Goal: Transaction & Acquisition: Purchase product/service

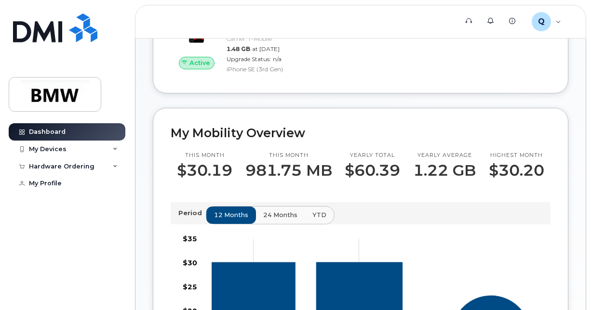
scroll to position [193, 0]
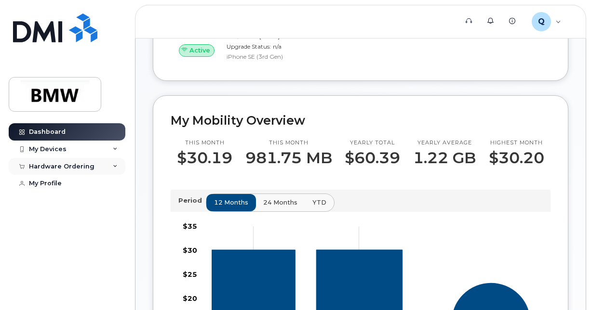
click at [48, 163] on div "Hardware Ordering" at bounding box center [62, 167] width 66 height 8
click at [52, 183] on div "New Order" at bounding box center [51, 184] width 37 height 9
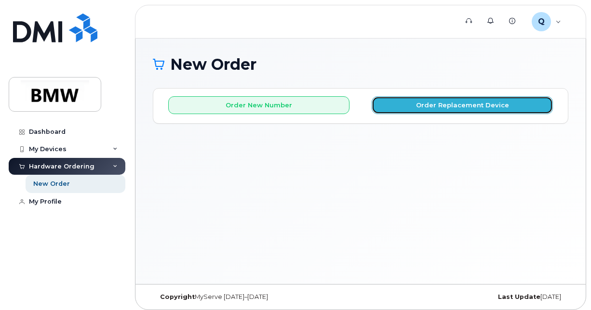
click at [462, 104] on button "Order Replacement Device" at bounding box center [461, 105] width 181 height 18
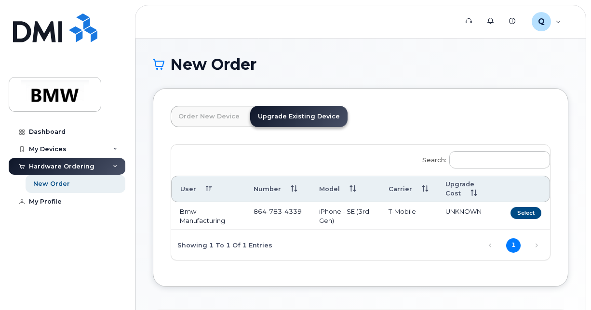
click at [181, 117] on link "Order New Device" at bounding box center [209, 116] width 77 height 21
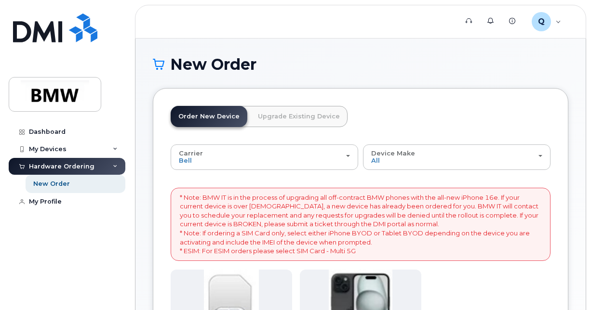
click at [277, 117] on link "Upgrade Existing Device" at bounding box center [298, 116] width 97 height 21
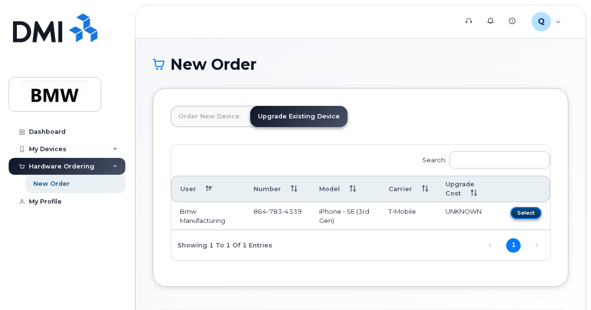
click at [537, 211] on button "Select" at bounding box center [525, 213] width 31 height 12
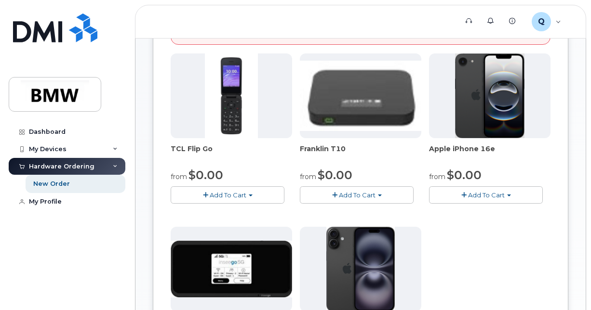
scroll to position [193, 0]
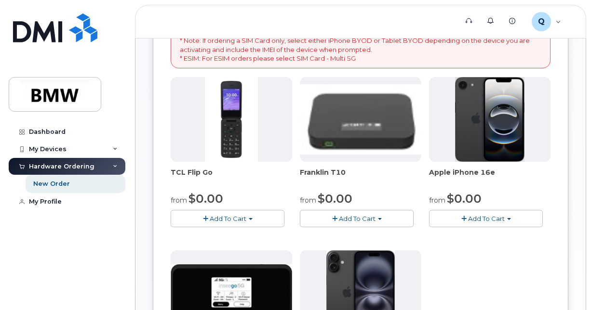
click at [487, 215] on span "Add To Cart" at bounding box center [486, 219] width 37 height 8
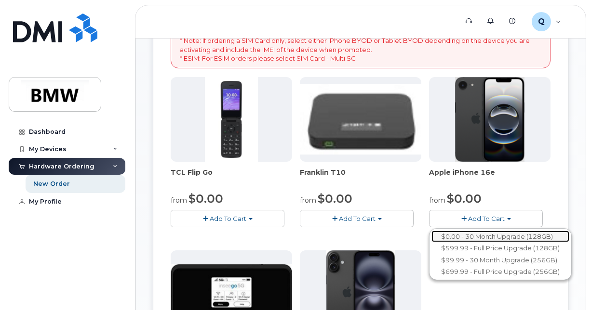
click at [487, 232] on link "$0.00 - 30 Month Upgrade (128GB)" at bounding box center [500, 237] width 138 height 12
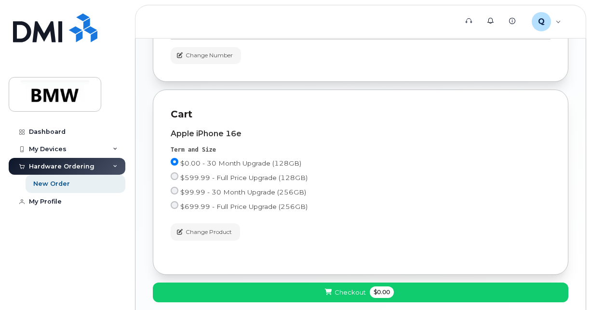
scroll to position [334, 0]
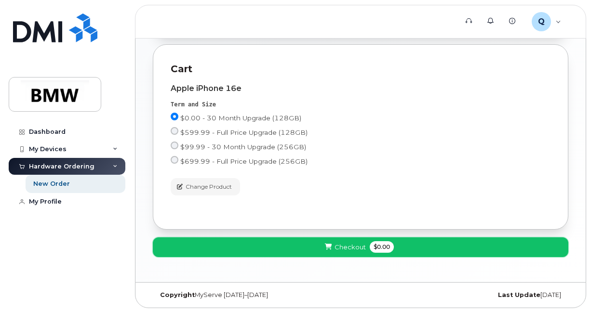
click at [362, 245] on span "Checkout" at bounding box center [349, 247] width 31 height 9
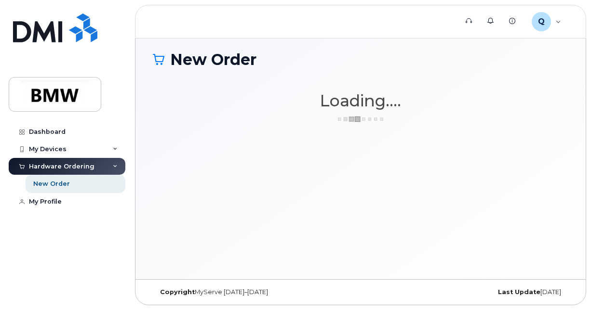
scroll to position [4, 0]
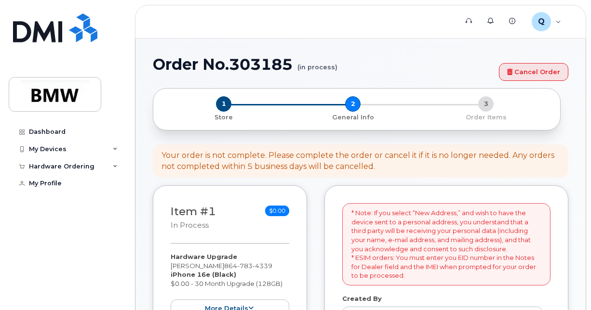
select select
drag, startPoint x: 539, startPoint y: 70, endPoint x: 323, endPoint y: 51, distance: 216.7
click at [539, 70] on link "Cancel Order" at bounding box center [533, 72] width 69 height 18
